Goal: Information Seeking & Learning: Learn about a topic

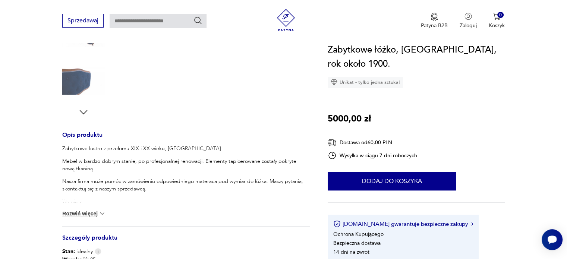
scroll to position [224, 0]
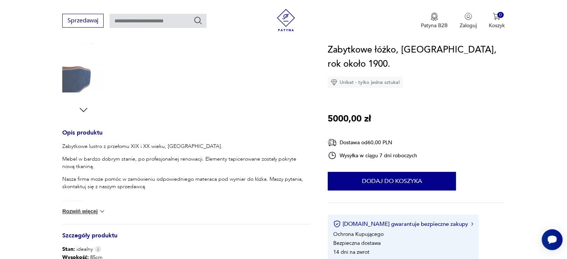
click at [82, 211] on button "Rozwiń więcej" at bounding box center [83, 211] width 43 height 7
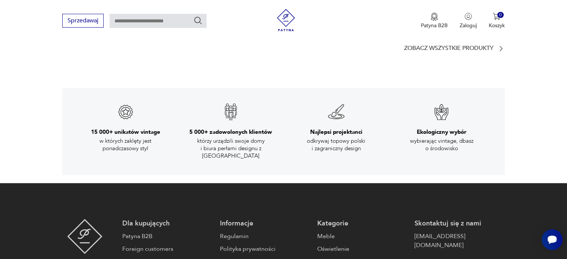
scroll to position [1268, 0]
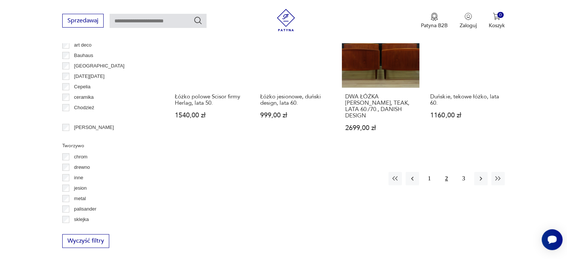
scroll to position [794, 0]
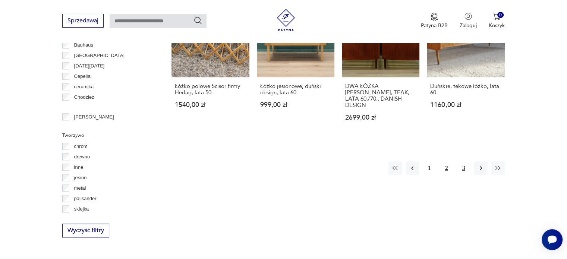
click at [465, 161] on button "3" at bounding box center [463, 167] width 13 height 13
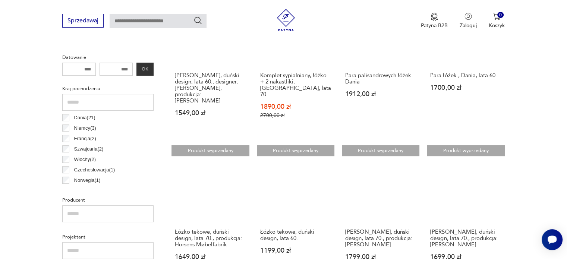
scroll to position [496, 0]
